Goal: Find specific page/section: Find specific page/section

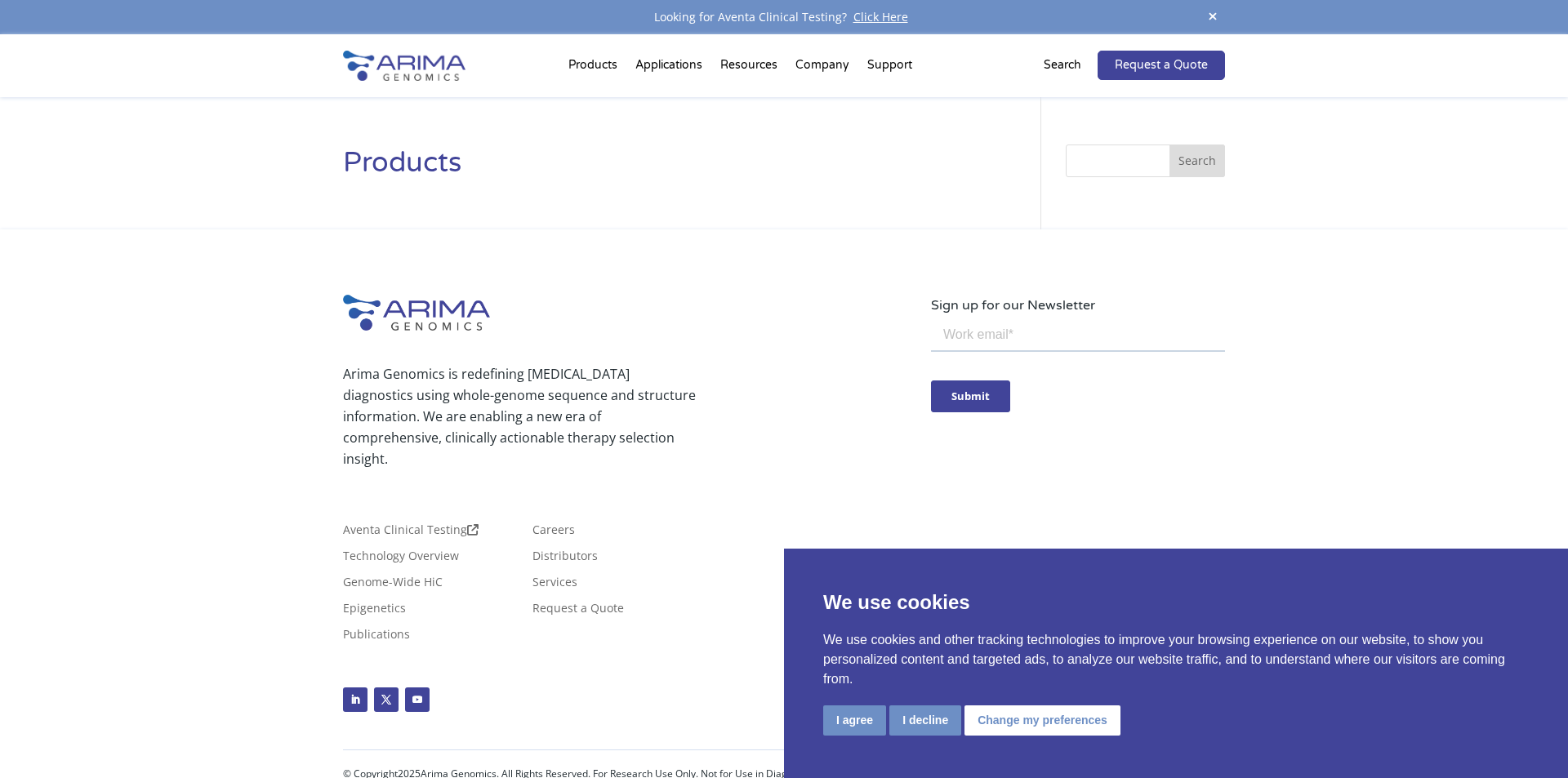
click at [734, 425] on div "Arima Genomics is redefining [MEDICAL_DATA] diagnostics using whole-genome sequ…" at bounding box center [636, 411] width 588 height 161
click at [888, 272] on div "Arima Genomics is redefining [MEDICAL_DATA] diagnostics using whole-genome sequ…" at bounding box center [784, 513] width 1568 height 567
click at [651, 655] on ul "Follow Follow Follow" at bounding box center [636, 686] width 588 height 63
click at [784, 419] on div "Arima Genomics is redefining [MEDICAL_DATA] diagnostics using whole-genome sequ…" at bounding box center [636, 411] width 588 height 161
click at [788, 766] on div "We use cookies We use cookies and other tracking technologies to improve your b…" at bounding box center [1175, 663] width 784 height 229
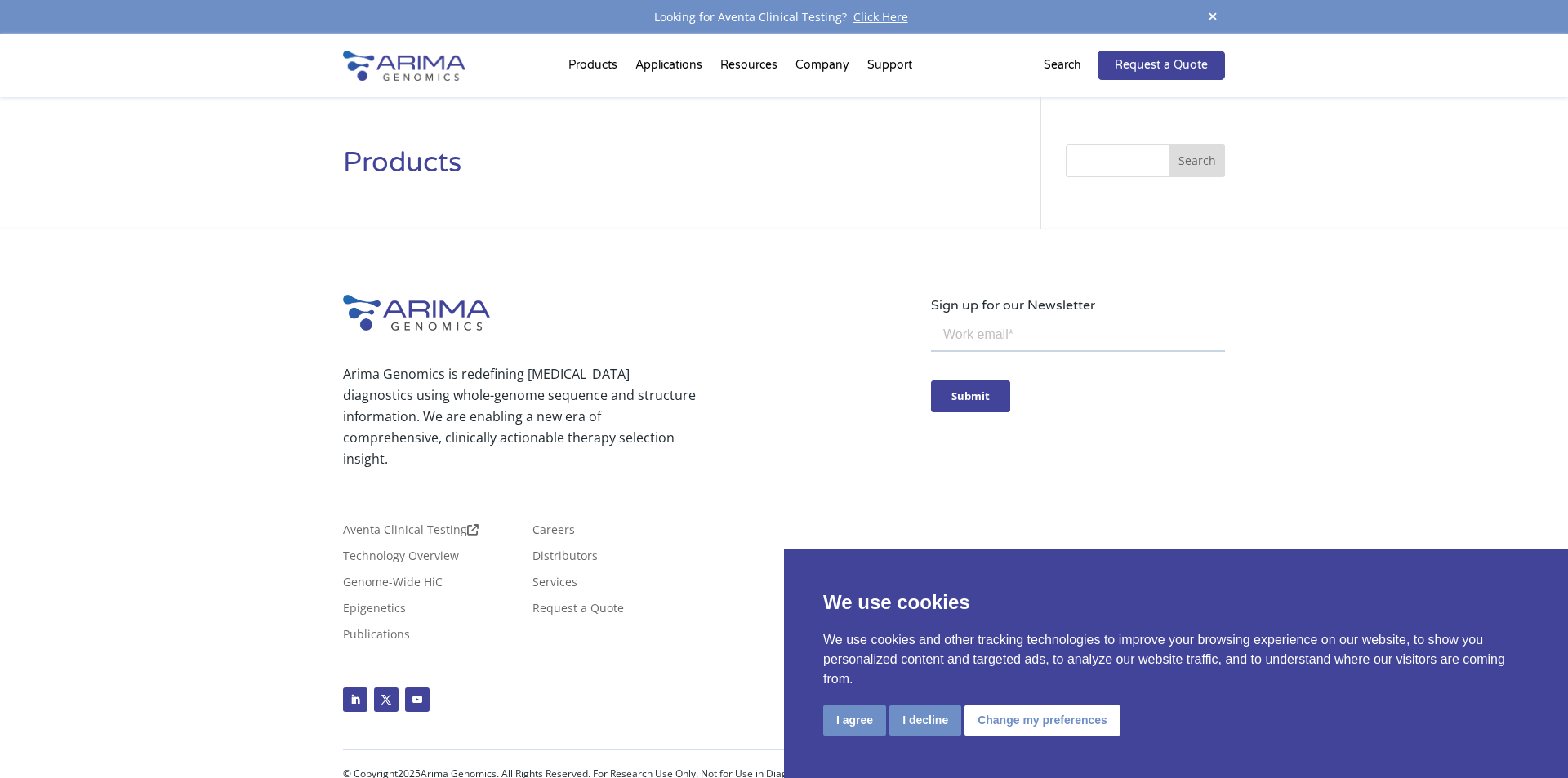
click at [788, 451] on div "Arima Genomics is redefining [MEDICAL_DATA] diagnostics using whole-genome sequ…" at bounding box center [636, 411] width 588 height 161
click at [788, 468] on div "Arima Genomics is redefining [MEDICAL_DATA] diagnostics using whole-genome sequ…" at bounding box center [636, 411] width 588 height 161
click at [788, 492] on div "Aventa Clinical Testing Technology Overview Genome-Wide HiC Epigenetics Publica…" at bounding box center [636, 573] width 588 height 163
click at [788, 501] on div "Aventa Clinical Testing Technology Overview Genome-Wide HiC Epigenetics Publica…" at bounding box center [636, 573] width 588 height 163
click at [788, 533] on div "Aventa Clinical Testing Technology Overview Genome-Wide HiC Epigenetics Publica…" at bounding box center [636, 589] width 588 height 130
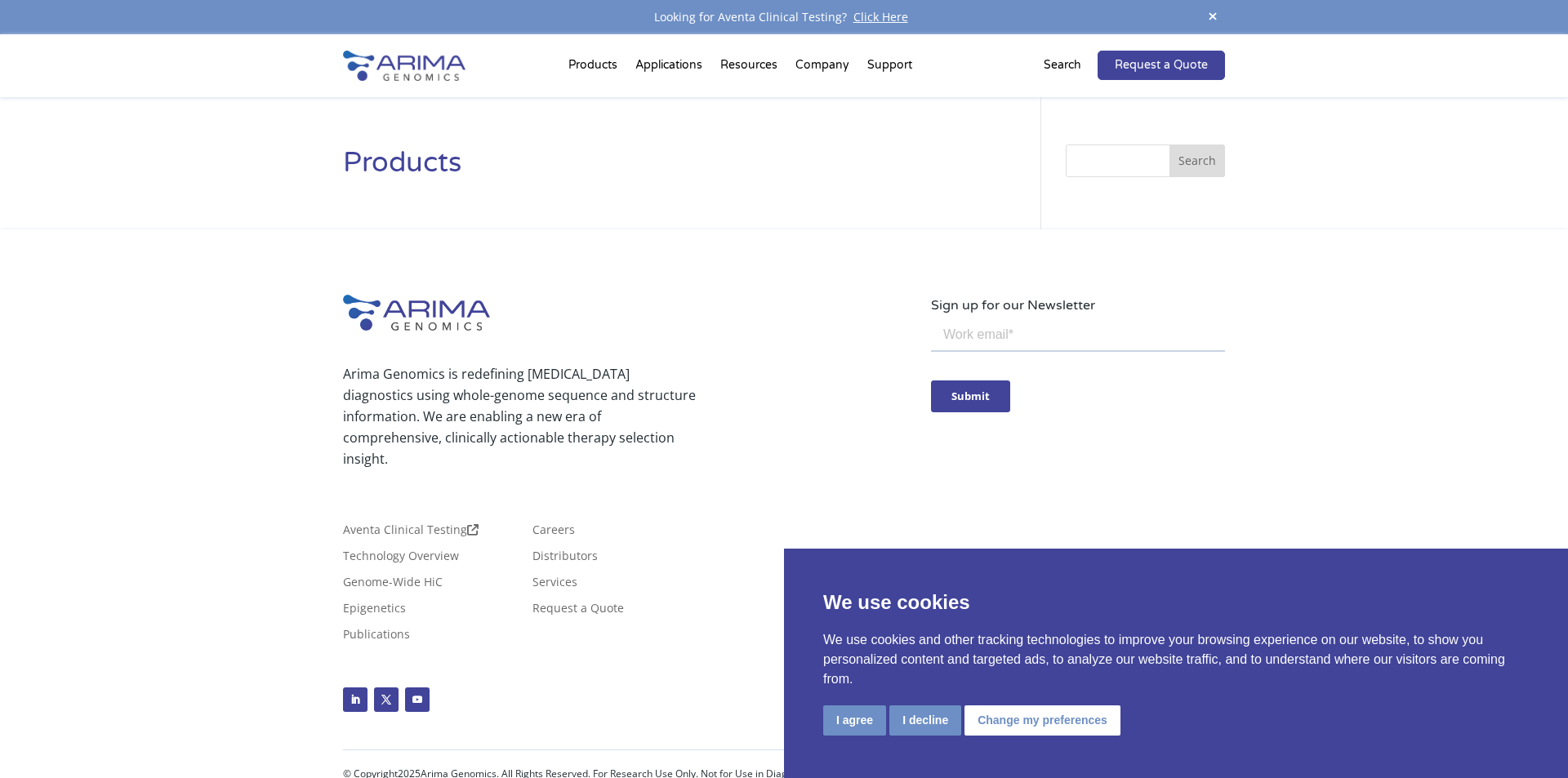
click at [788, 550] on div "We use cookies We use cookies and other tracking technologies to improve your b…" at bounding box center [1175, 663] width 784 height 229
click at [788, 566] on div "We use cookies We use cookies and other tracking technologies to improve your b…" at bounding box center [1175, 663] width 784 height 229
click at [788, 582] on div "We use cookies We use cookies and other tracking technologies to improve your b…" at bounding box center [1175, 663] width 784 height 229
click at [713, 297] on div "Arima Genomics is redefining [MEDICAL_DATA] diagnostics using whole-genome sequ…" at bounding box center [636, 506] width 588 height 424
click at [712, 174] on h1 "Products" at bounding box center [667, 170] width 649 height 50
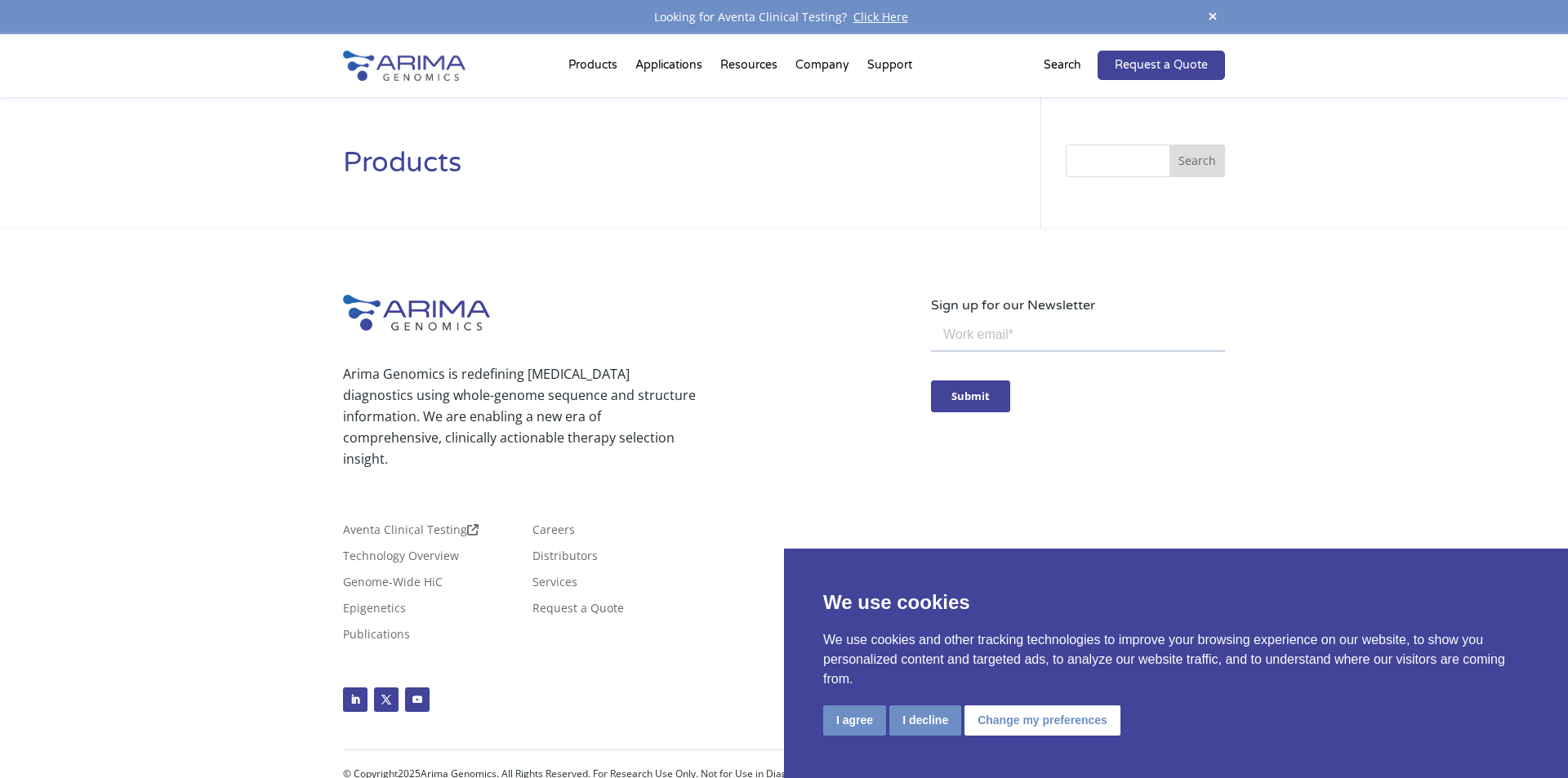
click at [712, 174] on h1 "Products" at bounding box center [667, 170] width 649 height 50
